Goal: Book appointment/travel/reservation

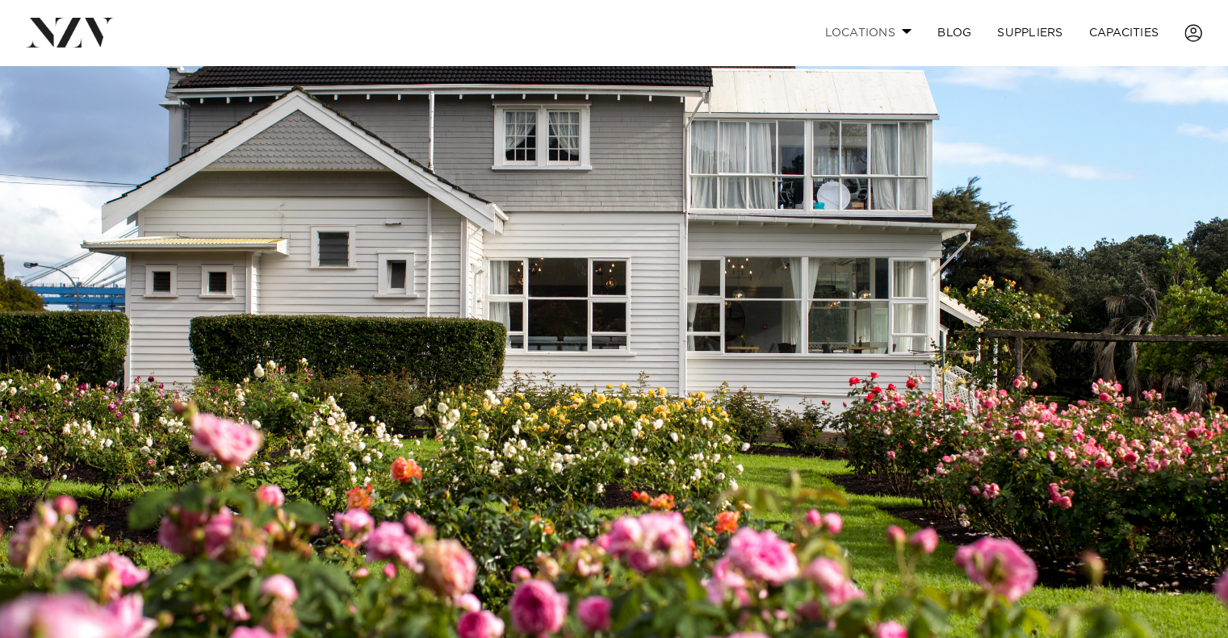
click at [902, 34] on span at bounding box center [907, 31] width 10 height 6
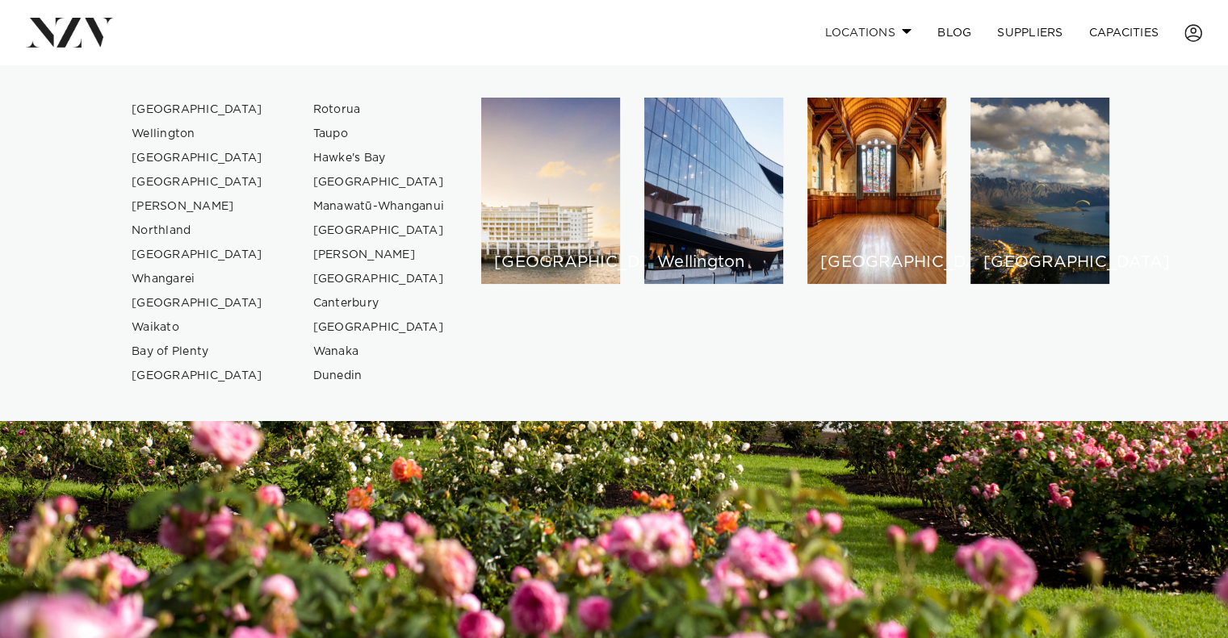
click at [902, 34] on span at bounding box center [907, 31] width 10 height 6
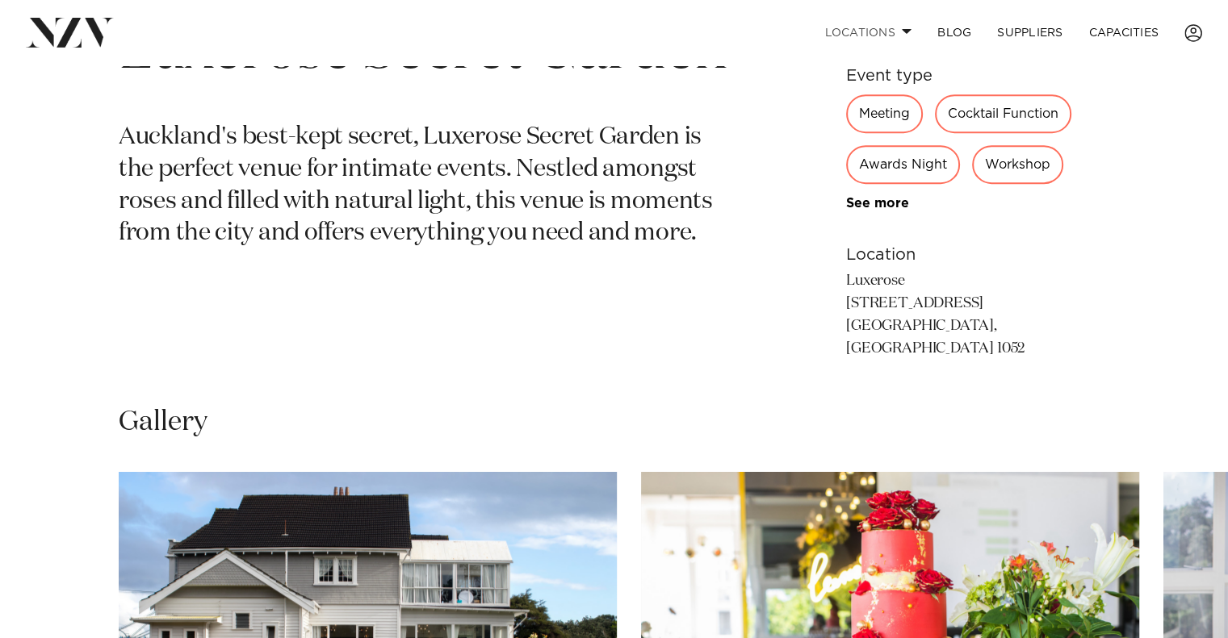
scroll to position [523, 0]
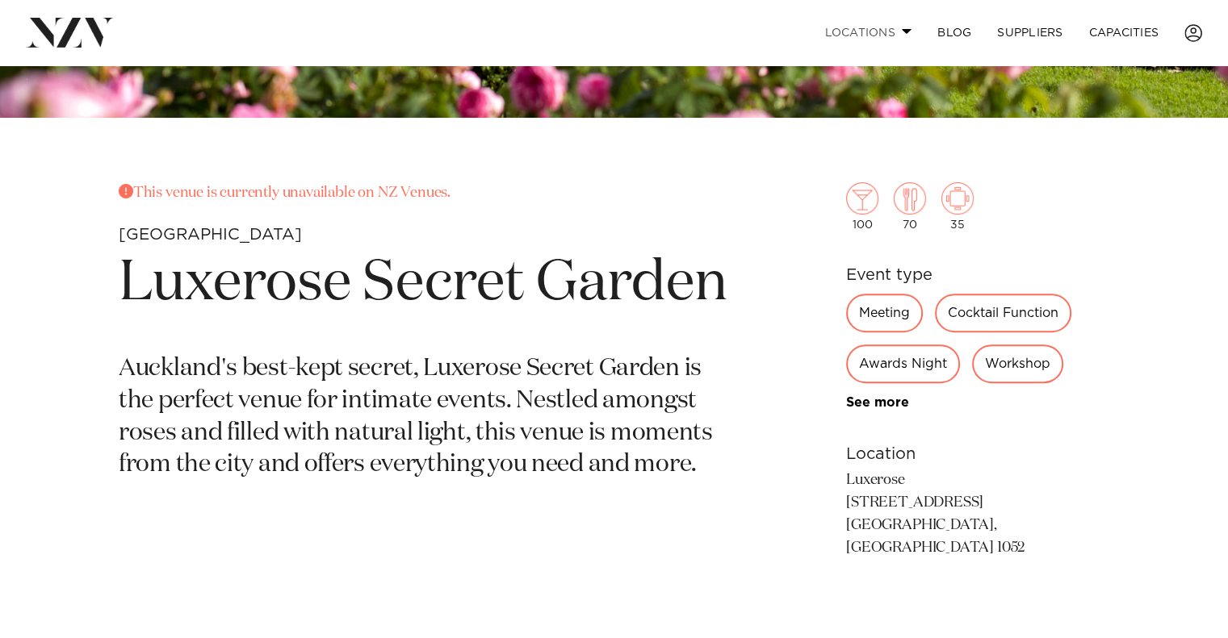
click at [888, 33] on link "Locations" at bounding box center [867, 32] width 113 height 35
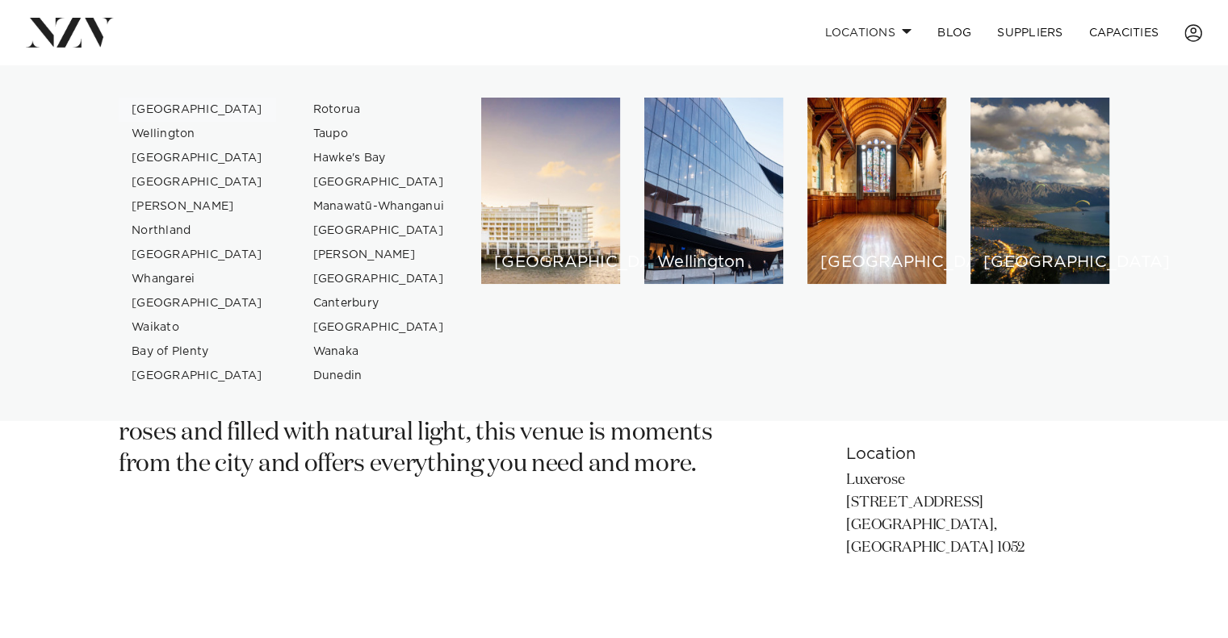
click at [165, 109] on link "[GEOGRAPHIC_DATA]" at bounding box center [197, 110] width 157 height 24
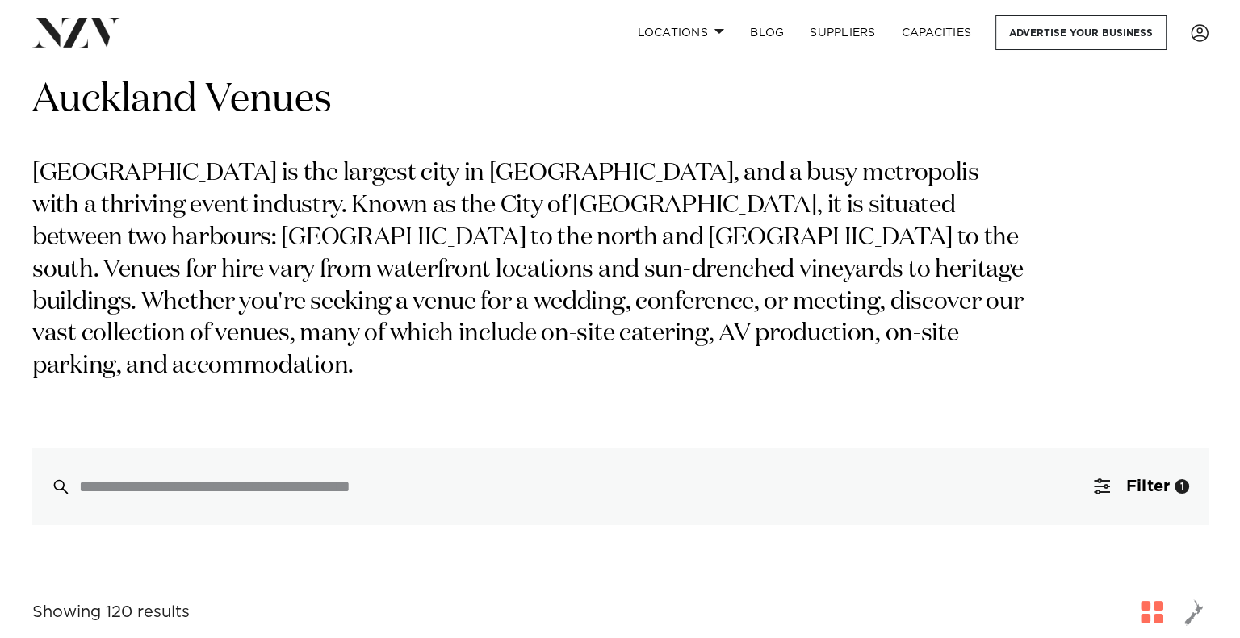
scroll to position [161, 0]
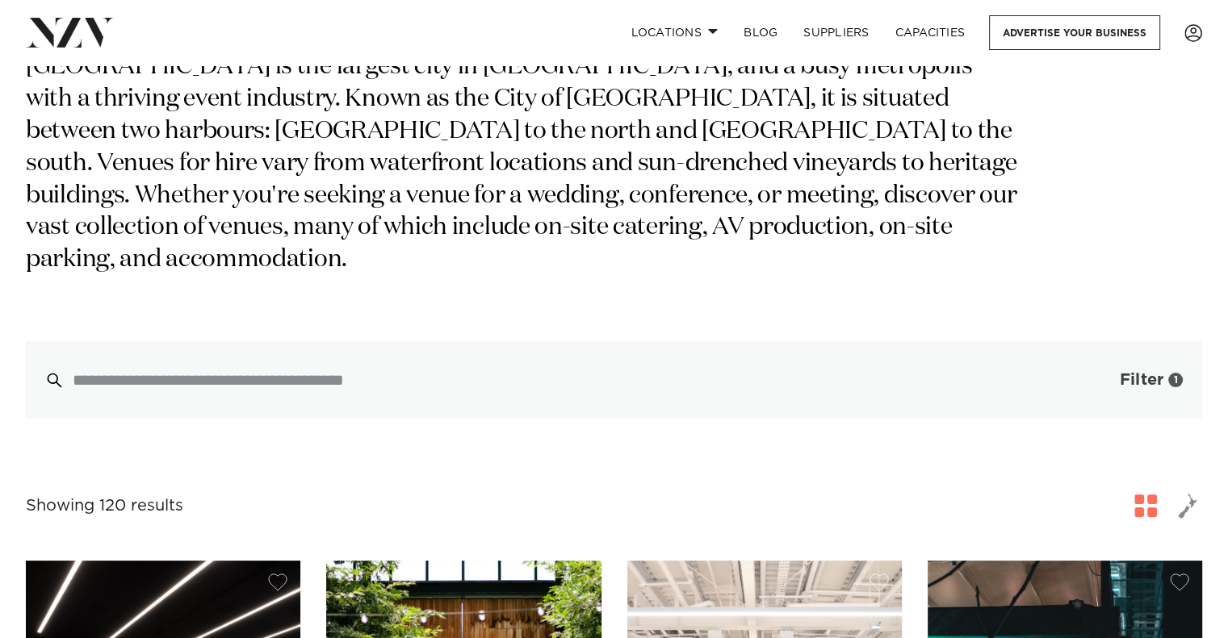
click at [1134, 372] on span "Filter" at bounding box center [1142, 380] width 44 height 16
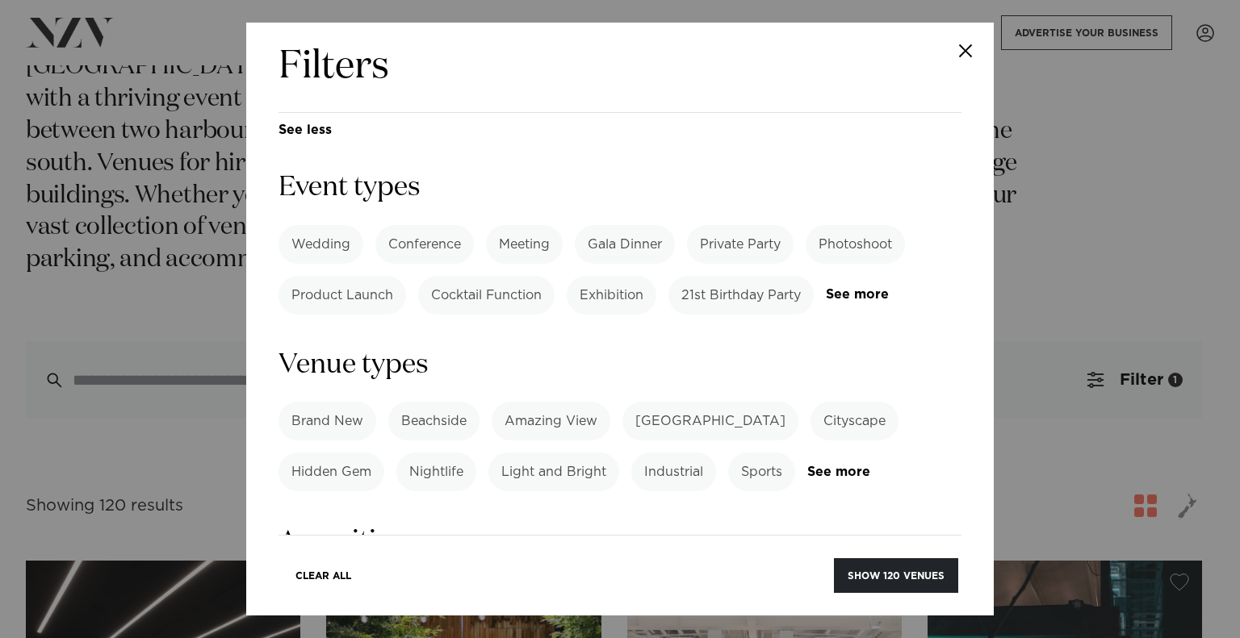
scroll to position [646, 0]
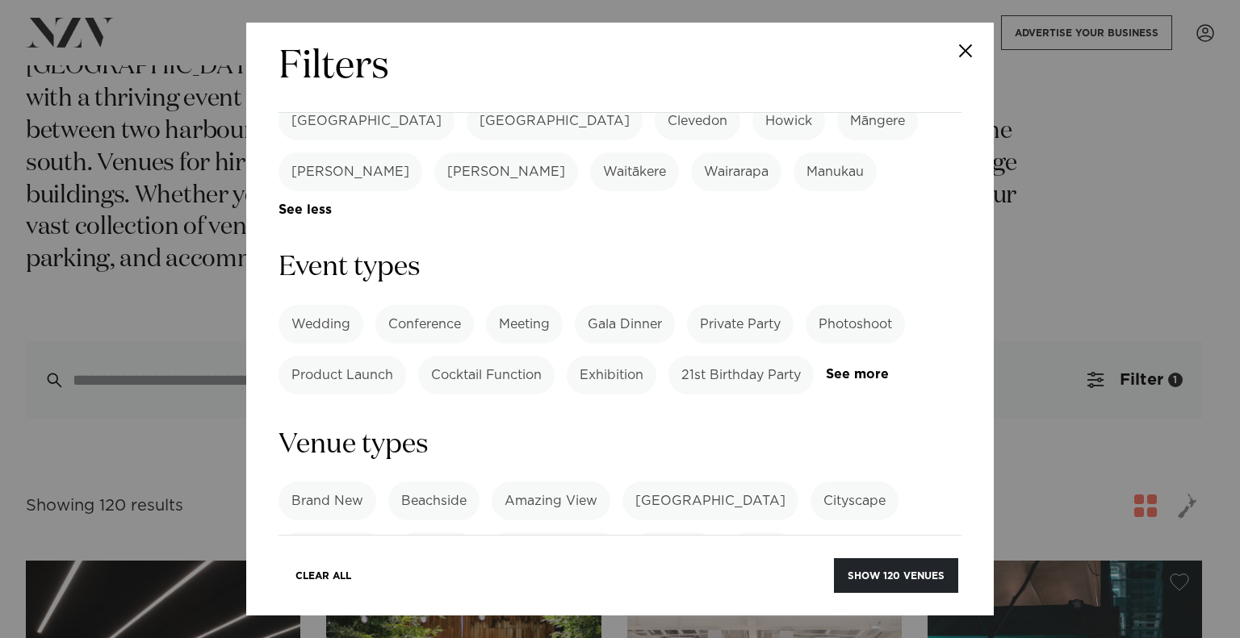
click at [490, 356] on label "Cocktail Function" at bounding box center [486, 375] width 136 height 39
click at [839, 546] on link "See more" at bounding box center [870, 553] width 126 height 14
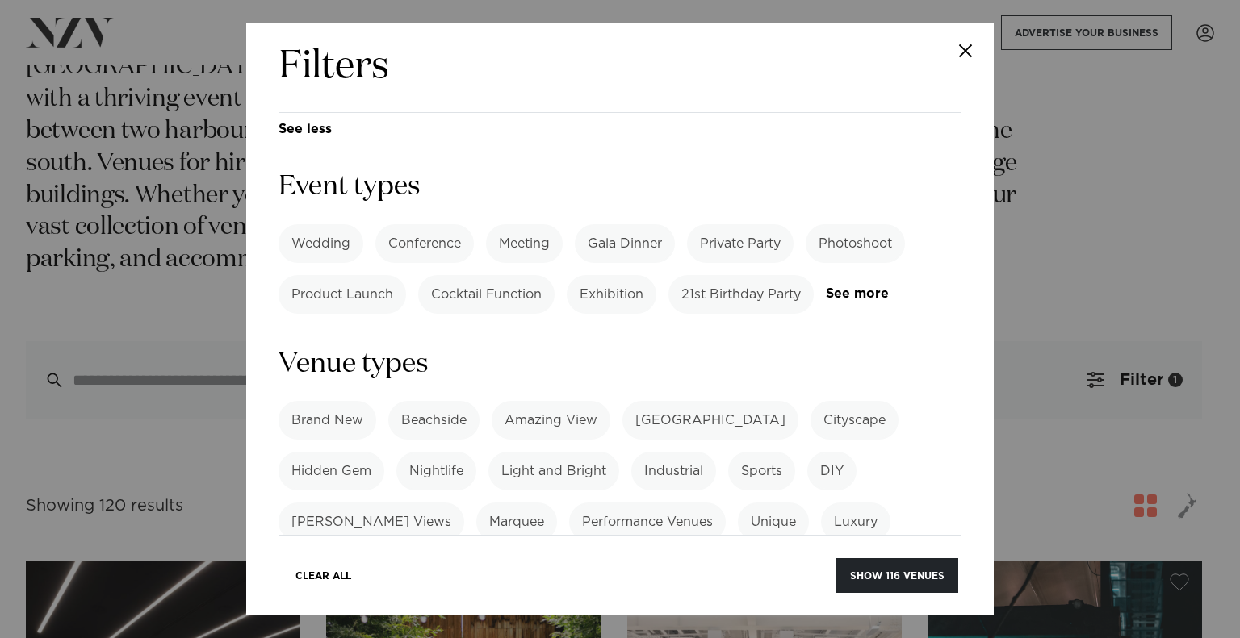
scroll to position [807, 0]
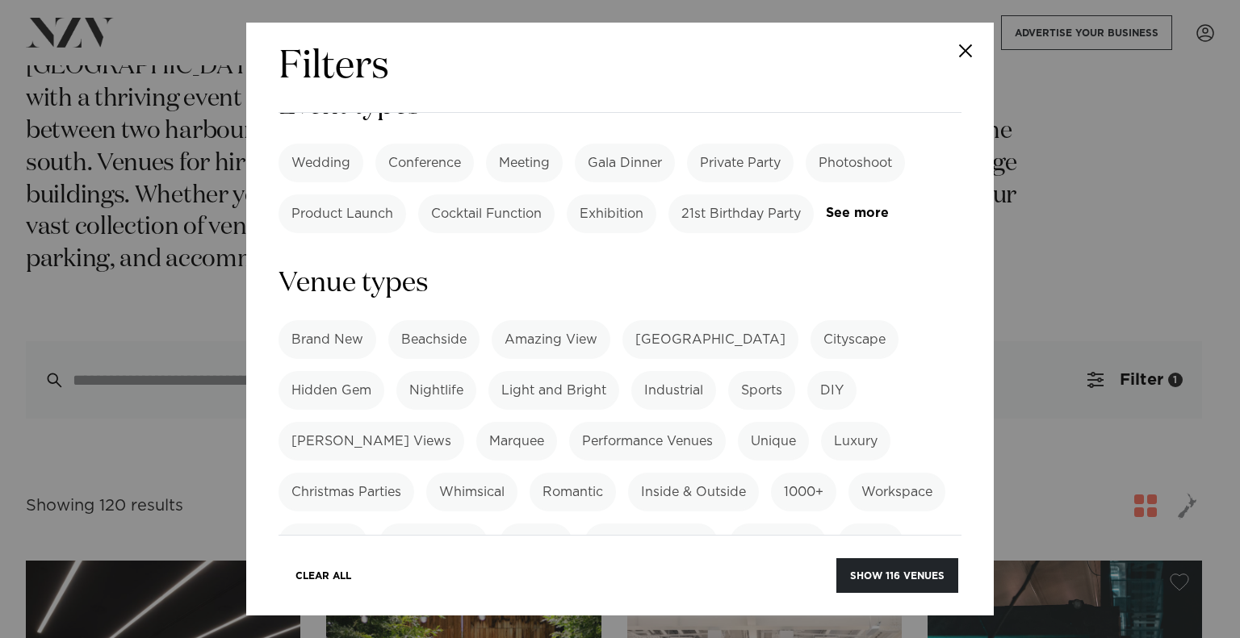
click at [467, 524] on label "Garden View" at bounding box center [433, 543] width 108 height 39
click at [705, 473] on label "Inside & Outside" at bounding box center [693, 492] width 131 height 39
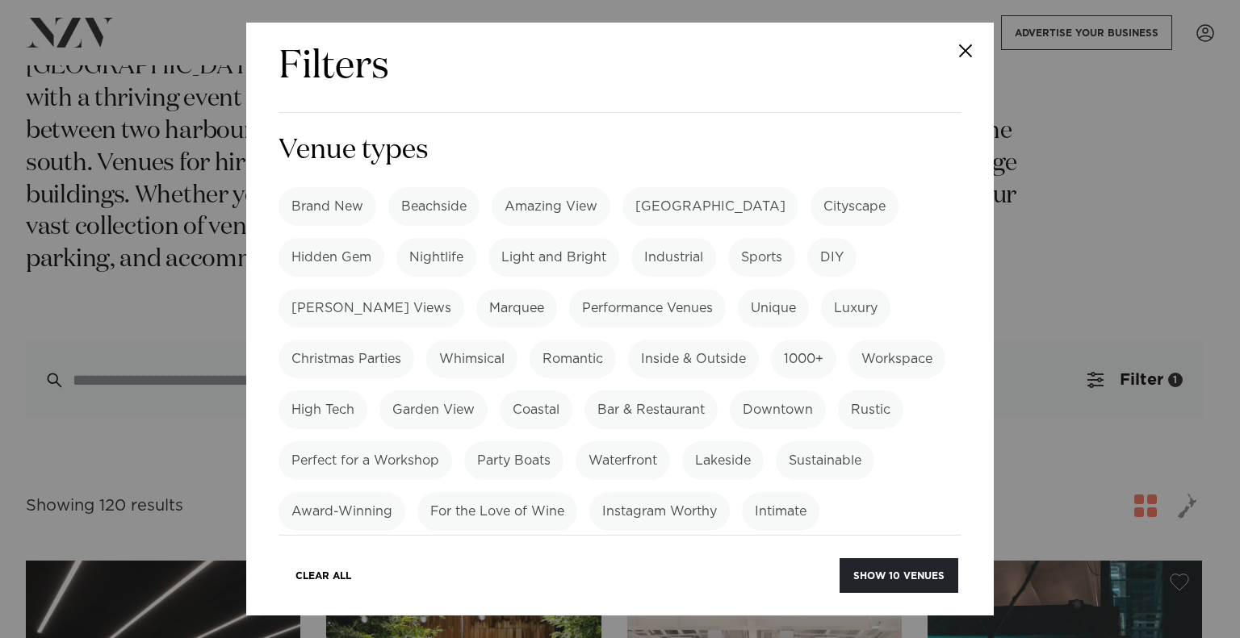
scroll to position [969, 0]
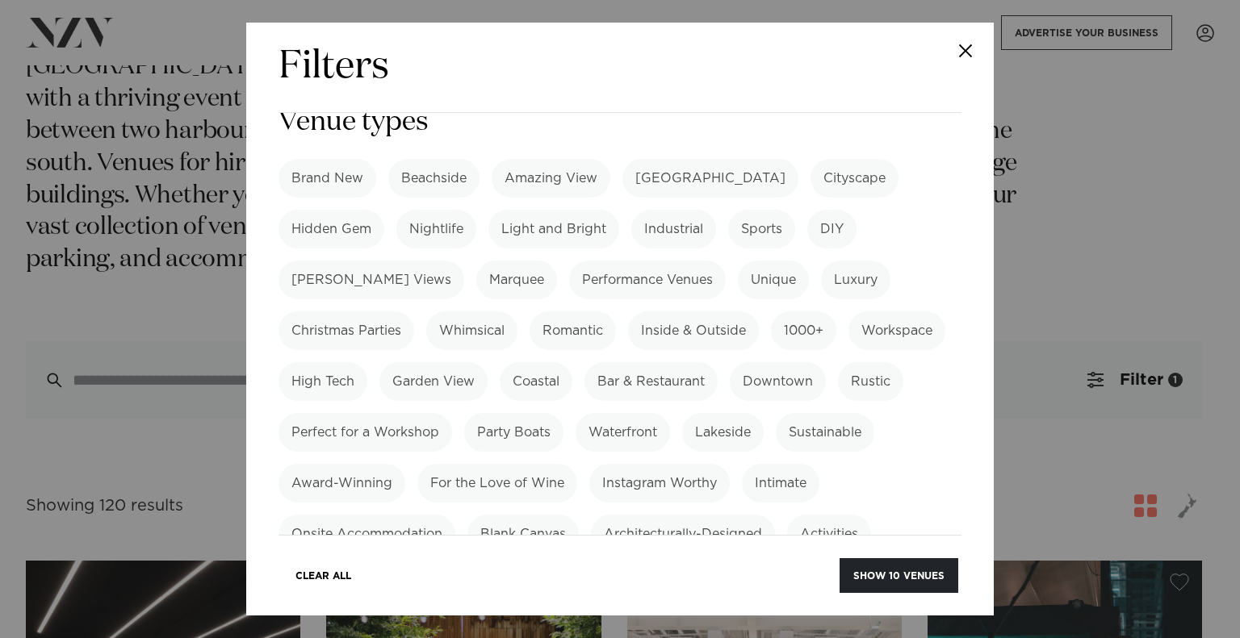
click at [788, 464] on label "Intimate" at bounding box center [780, 483] width 77 height 39
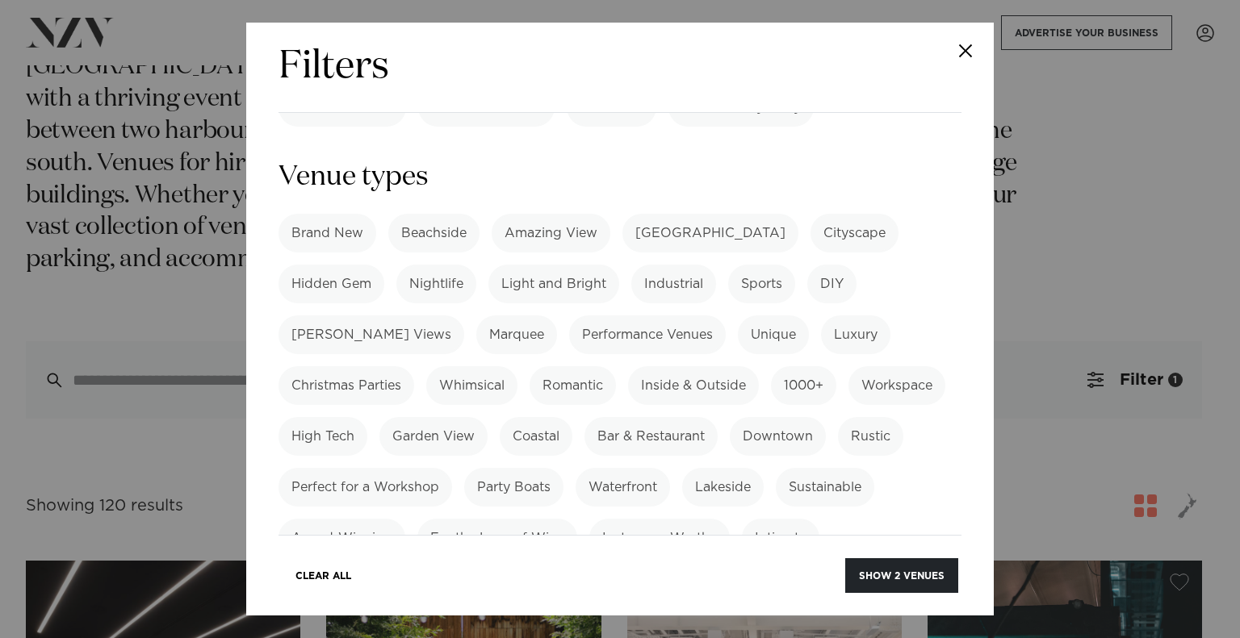
scroll to position [888, 0]
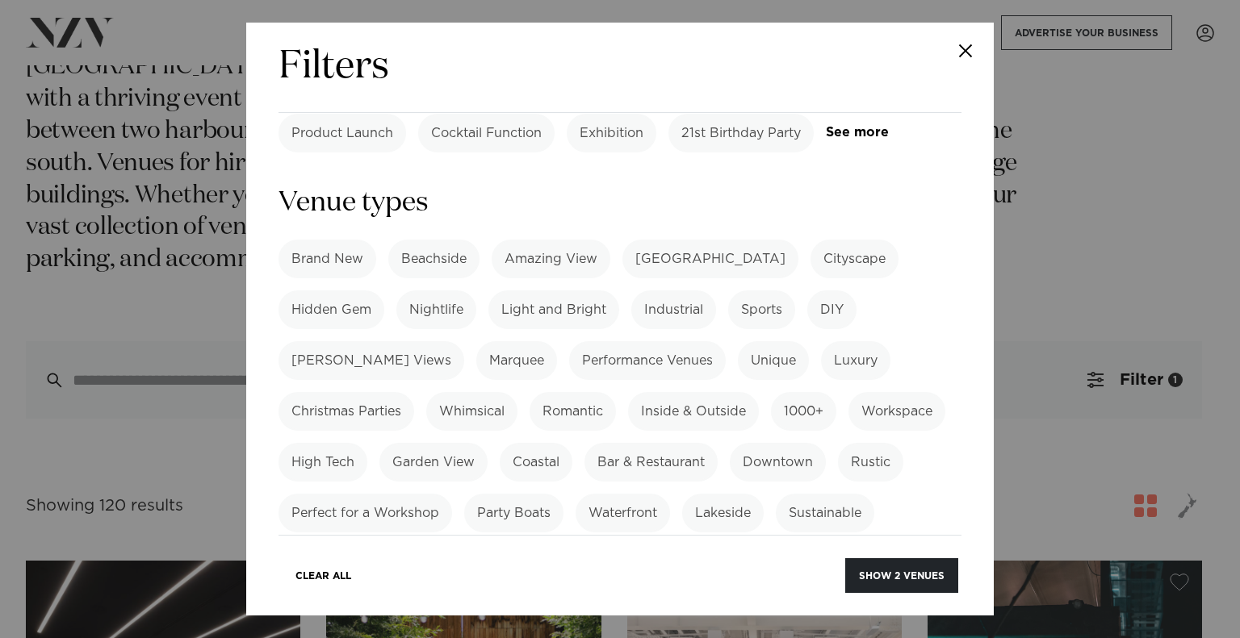
click at [468, 392] on label "Whimsical" at bounding box center [471, 411] width 91 height 39
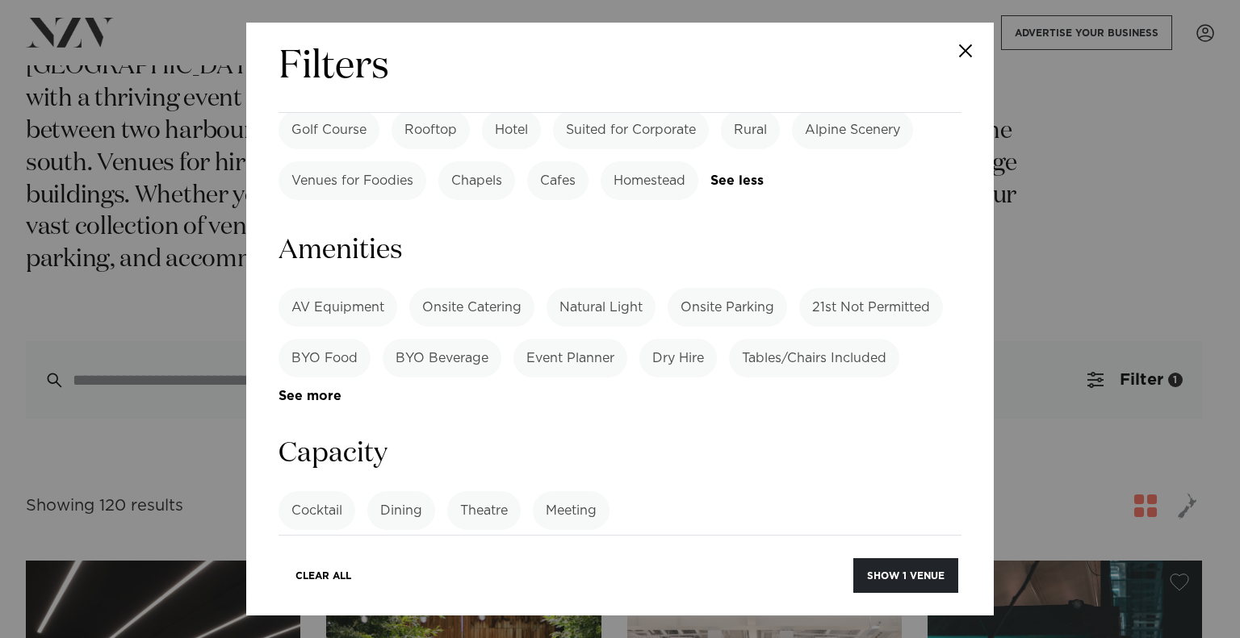
scroll to position [1453, 0]
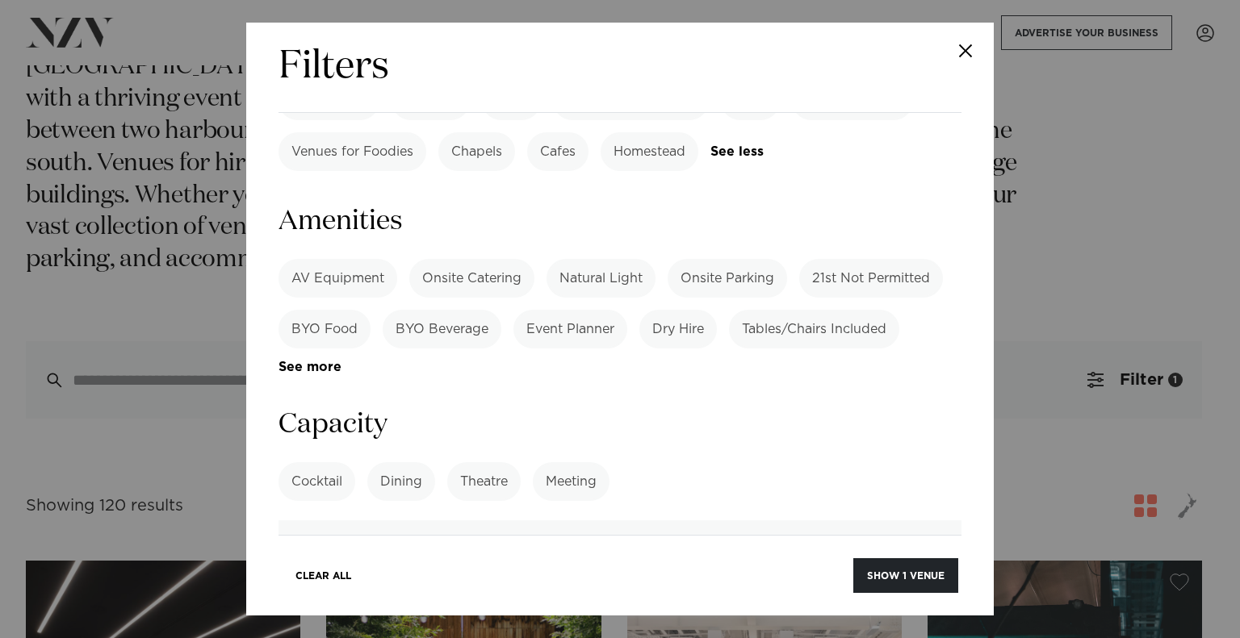
click at [333, 463] on label "Cocktail" at bounding box center [316, 482] width 77 height 39
click at [393, 521] on input "number" at bounding box center [619, 543] width 683 height 44
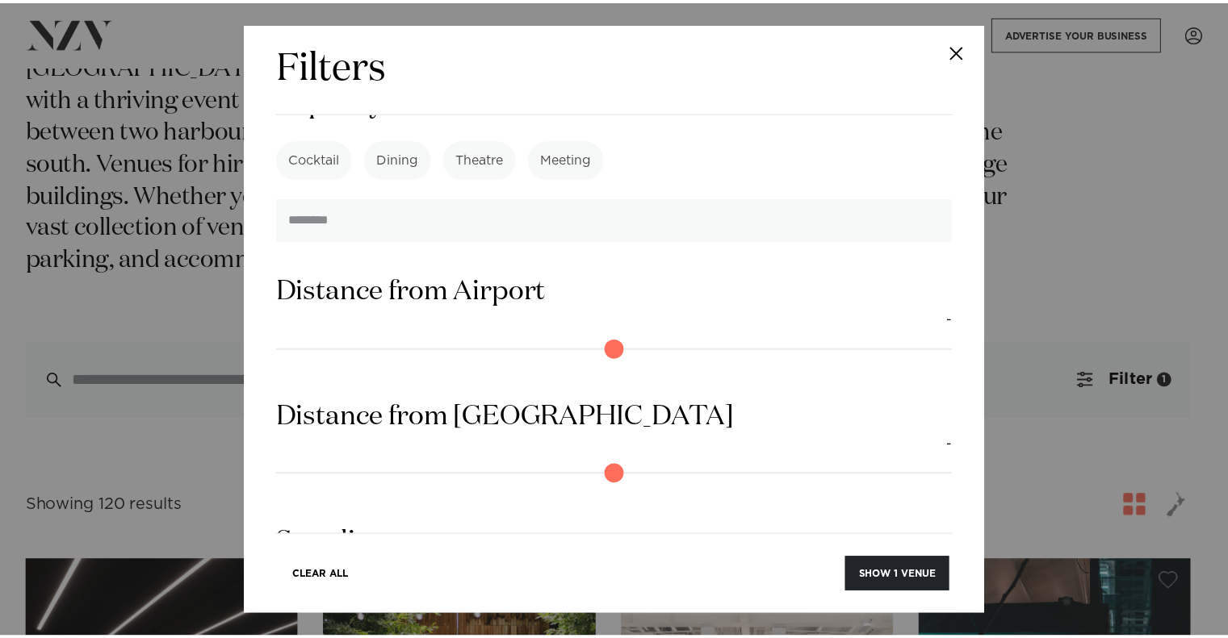
scroll to position [1850, 0]
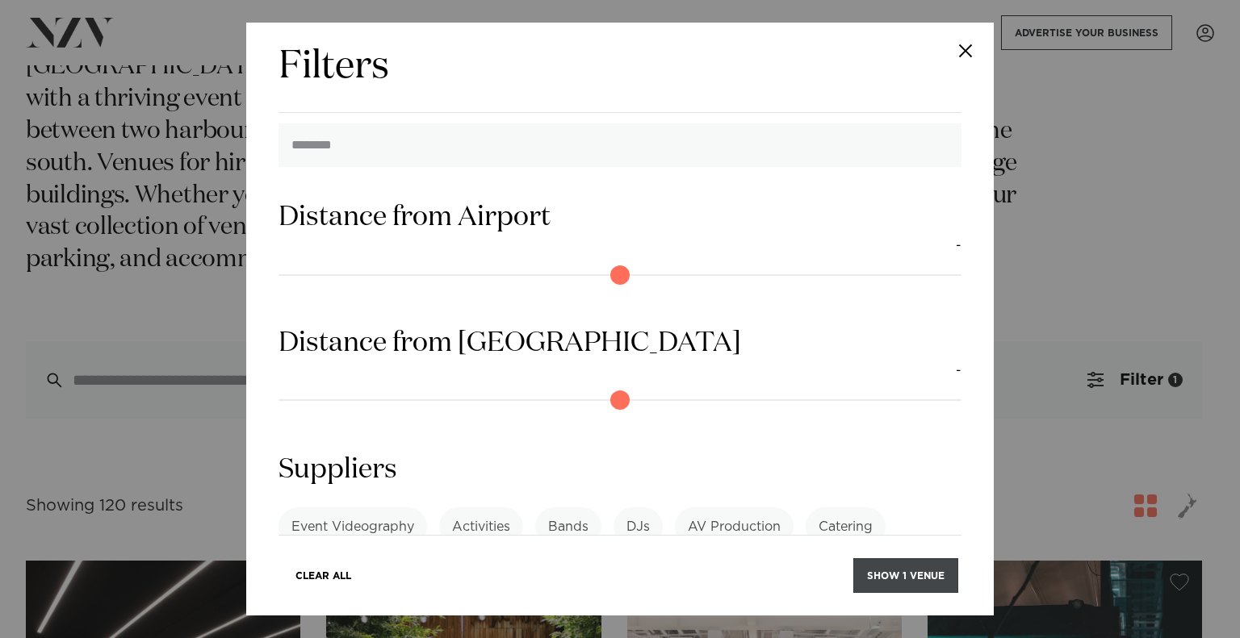
type input "***"
click at [914, 570] on button "Show 1 venue" at bounding box center [905, 576] width 105 height 35
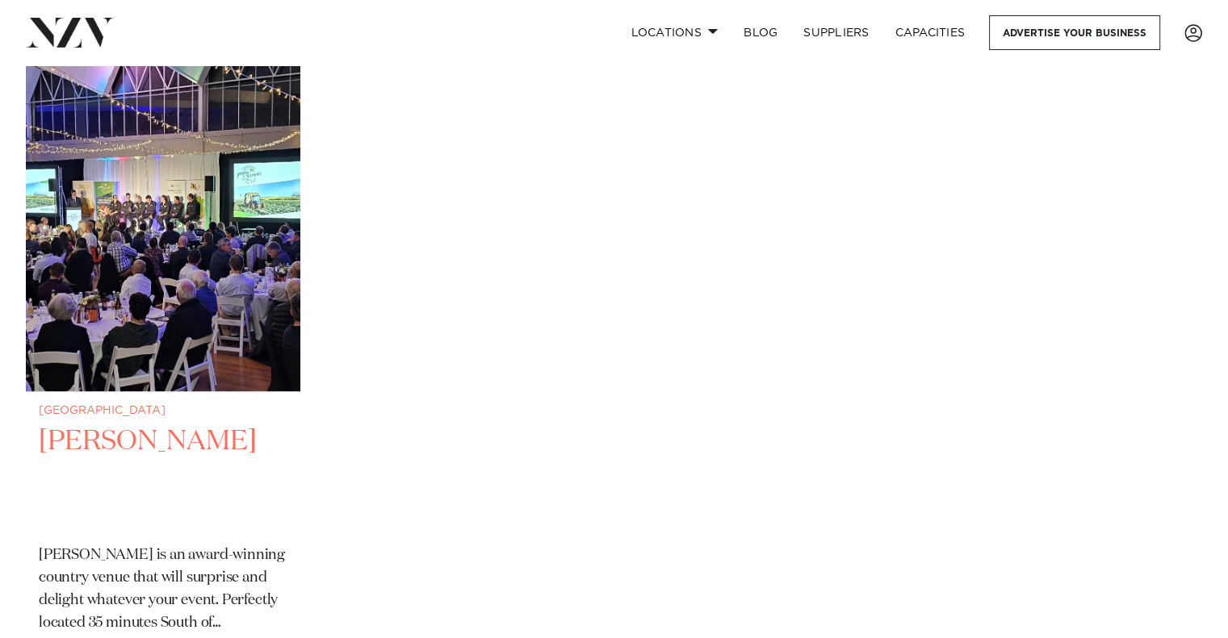
scroll to position [484, 0]
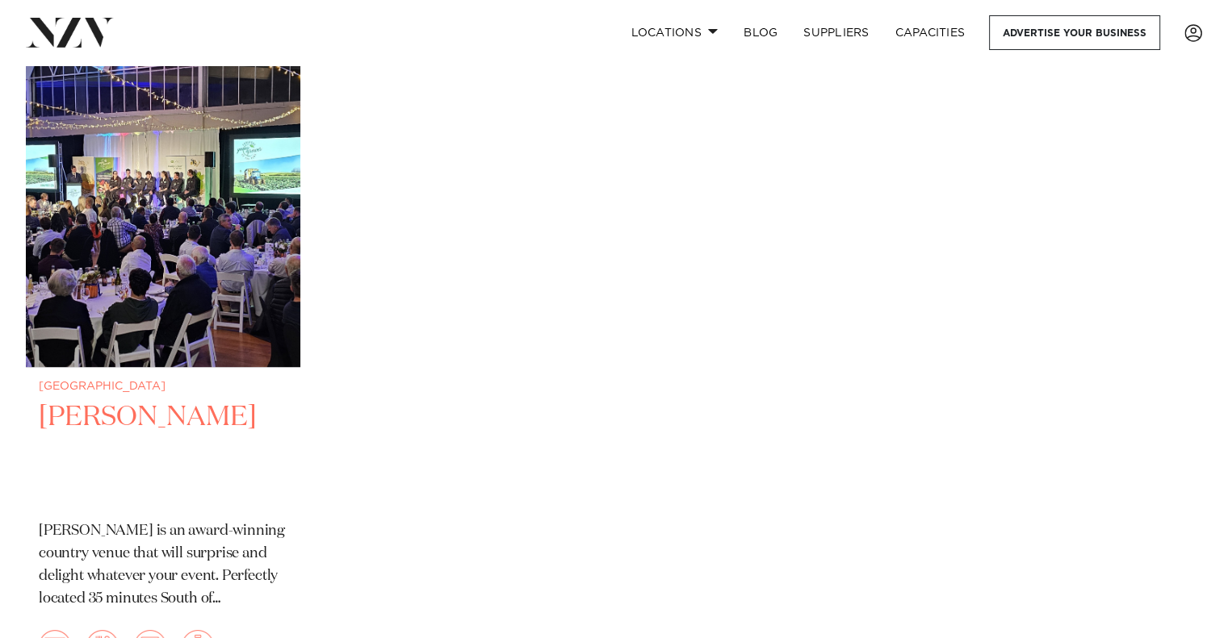
click at [113, 417] on h2 "LaValla" at bounding box center [163, 454] width 249 height 109
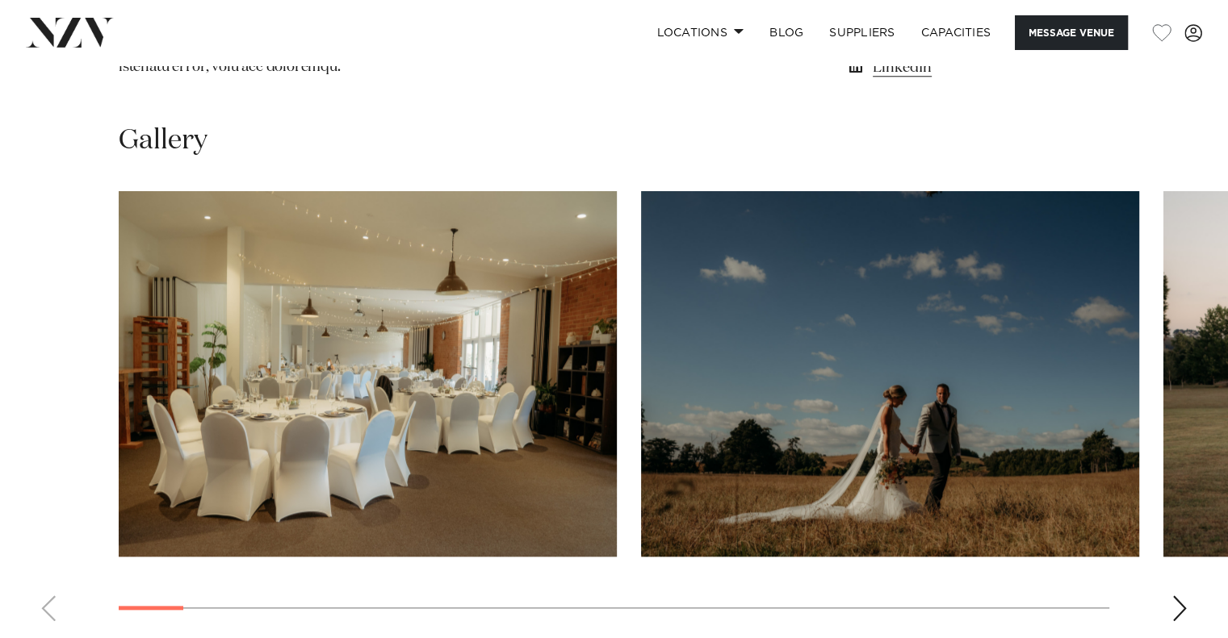
scroll to position [1857, 0]
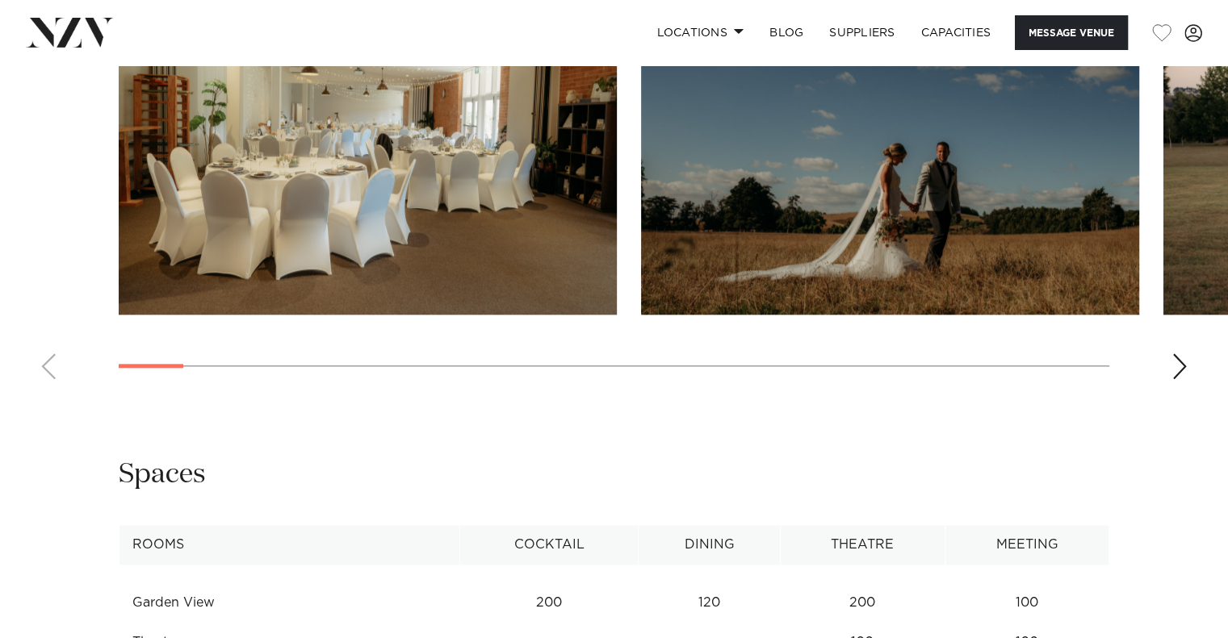
click at [1183, 371] on div "Next slide" at bounding box center [1179, 367] width 16 height 26
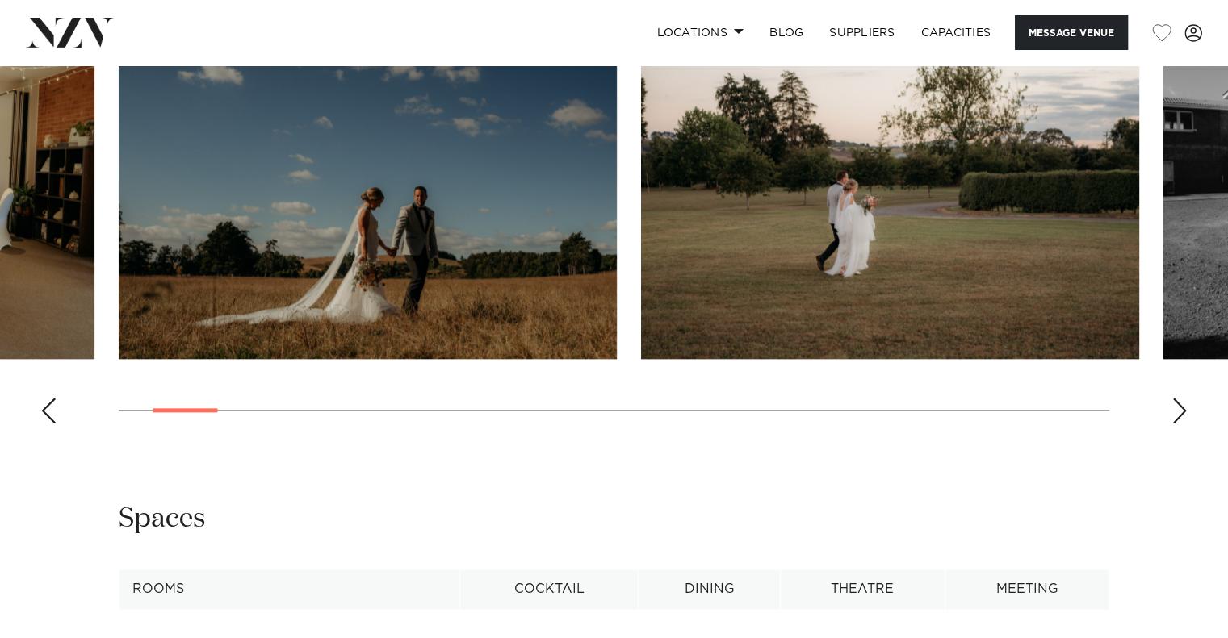
scroll to position [1695, 0]
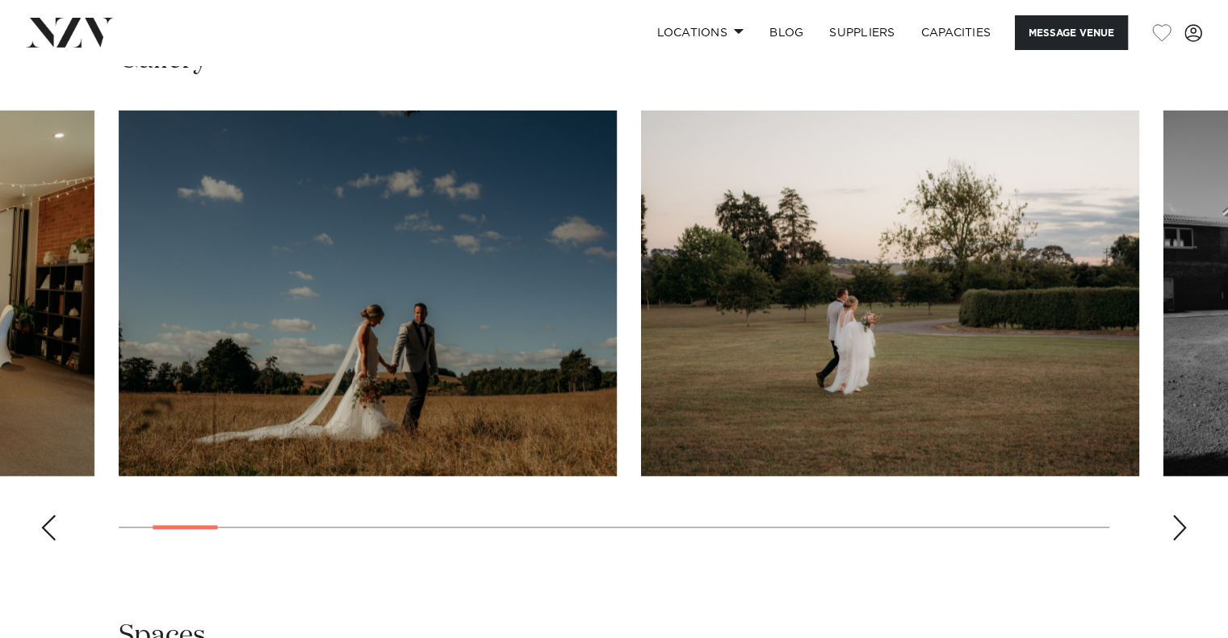
click at [1162, 529] on swiper-container at bounding box center [614, 332] width 1228 height 443
click at [1177, 528] on div "Next slide" at bounding box center [1179, 528] width 16 height 26
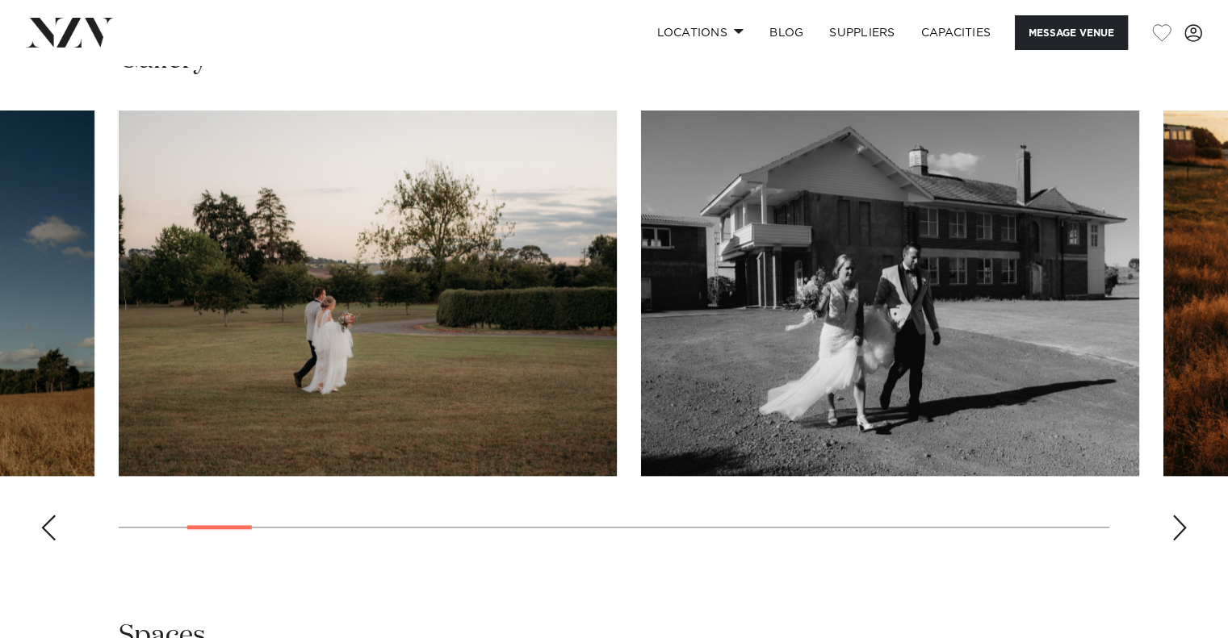
click at [1172, 532] on div "Next slide" at bounding box center [1179, 528] width 16 height 26
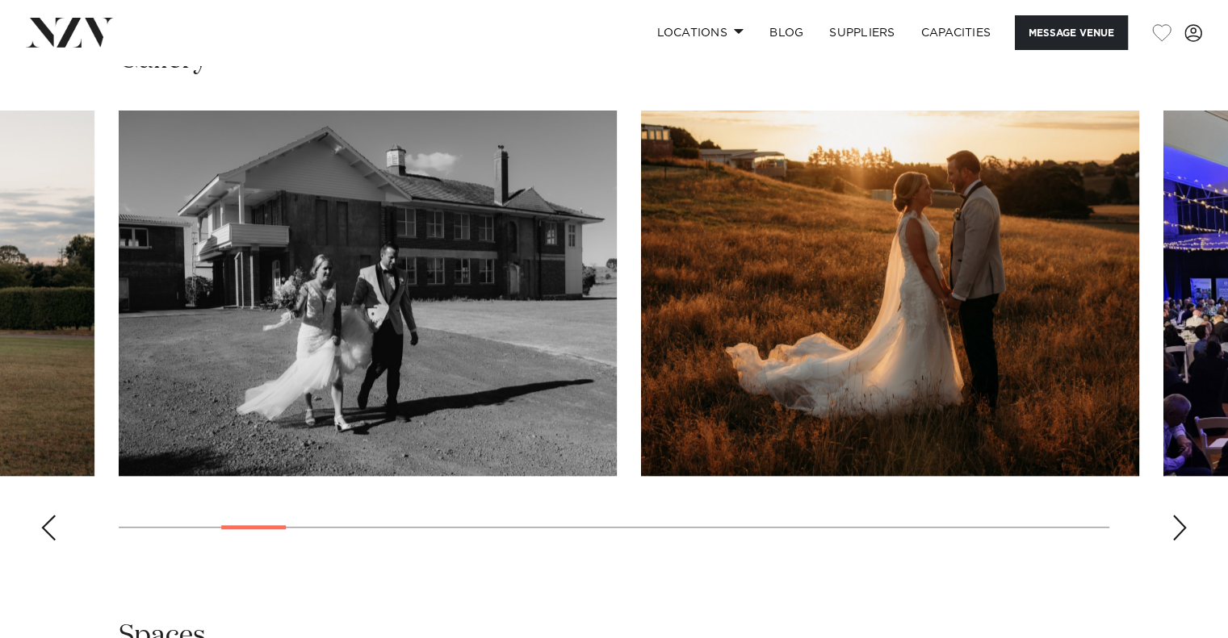
click at [1172, 532] on div "Next slide" at bounding box center [1179, 528] width 16 height 26
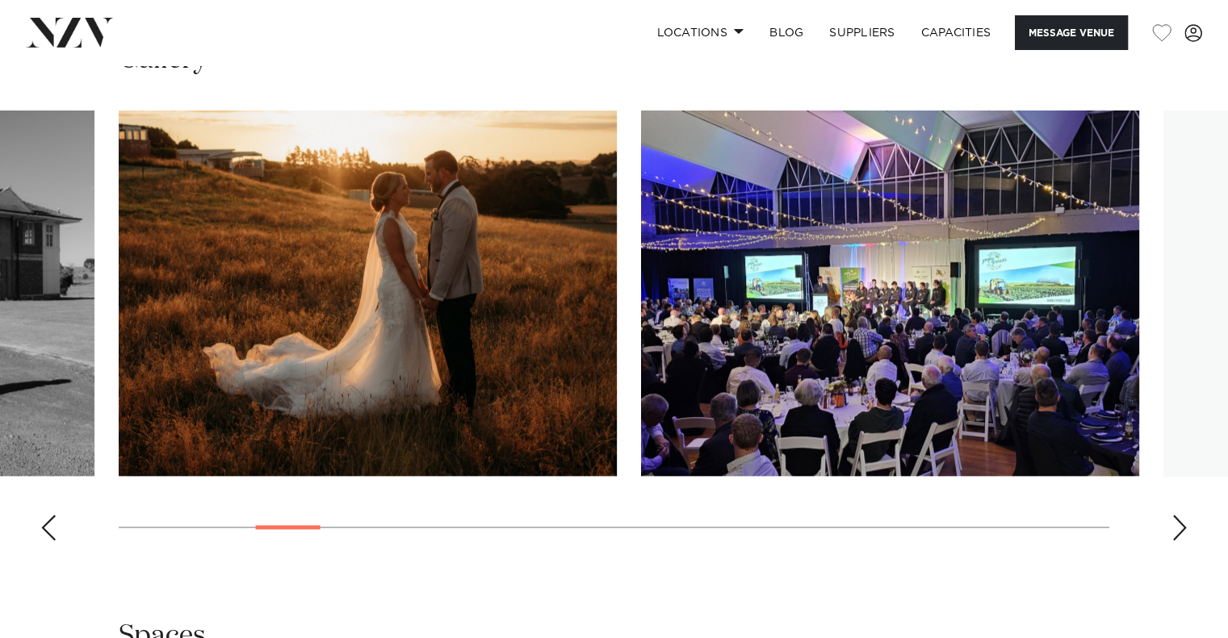
click at [1172, 532] on div "Next slide" at bounding box center [1179, 528] width 16 height 26
